Goal: Transaction & Acquisition: Purchase product/service

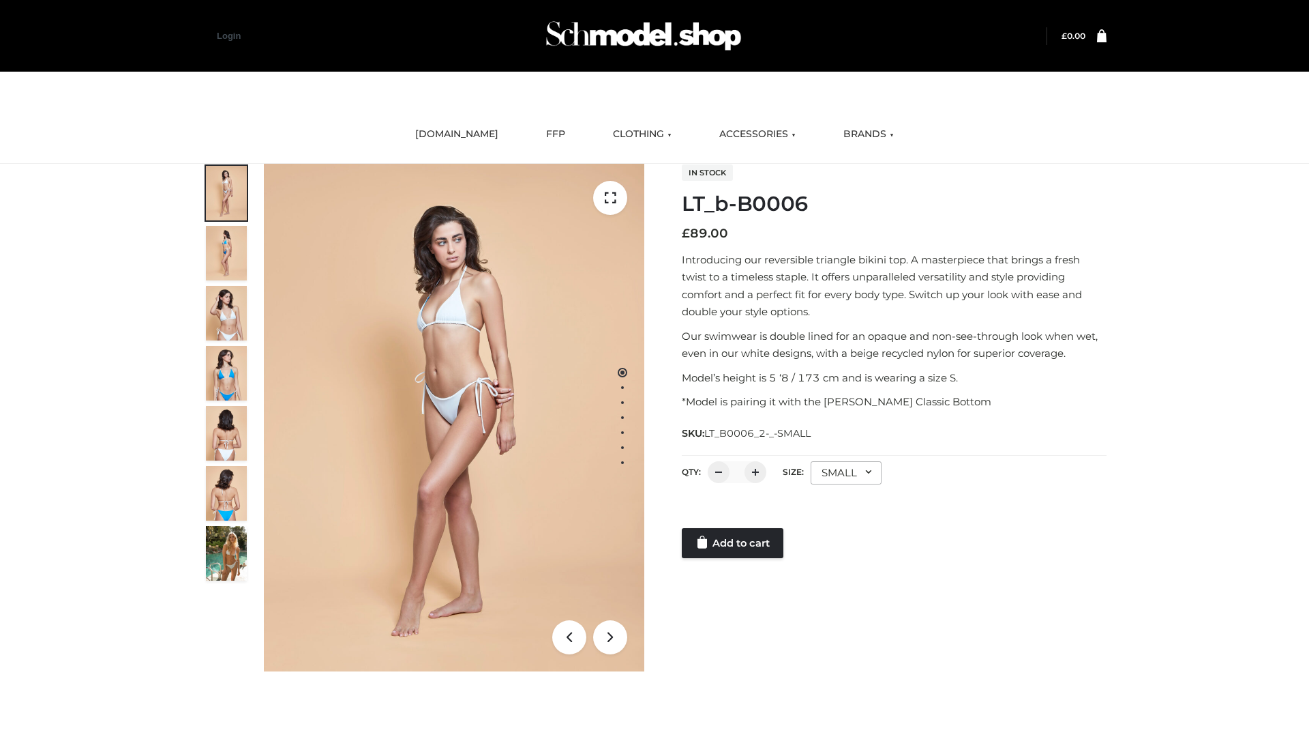
click at [734, 543] on link "Add to cart" at bounding box center [733, 543] width 102 height 30
